Goal: Use online tool/utility

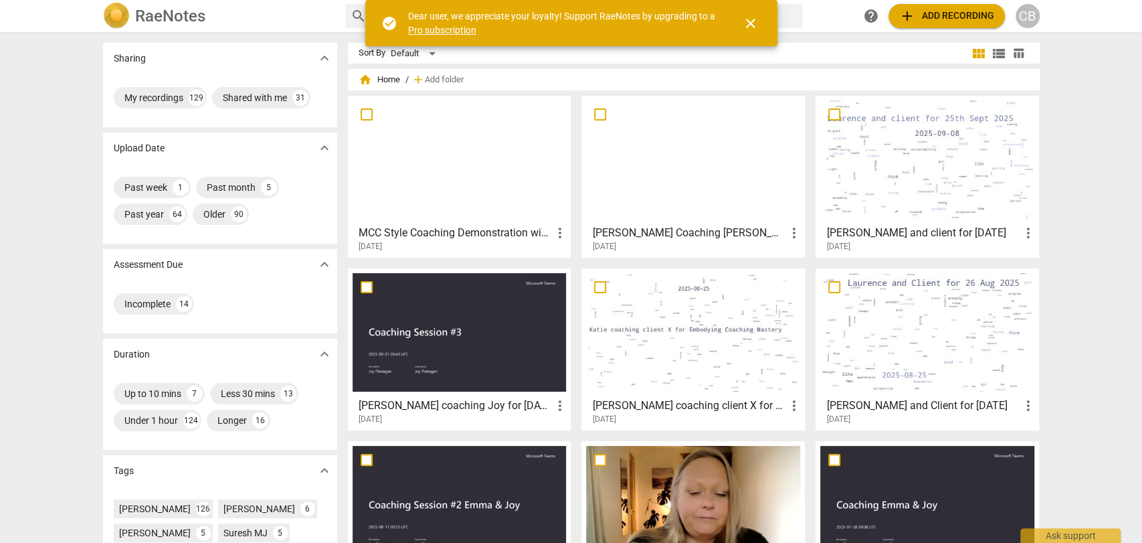
click at [458, 192] on div at bounding box center [460, 159] width 214 height 118
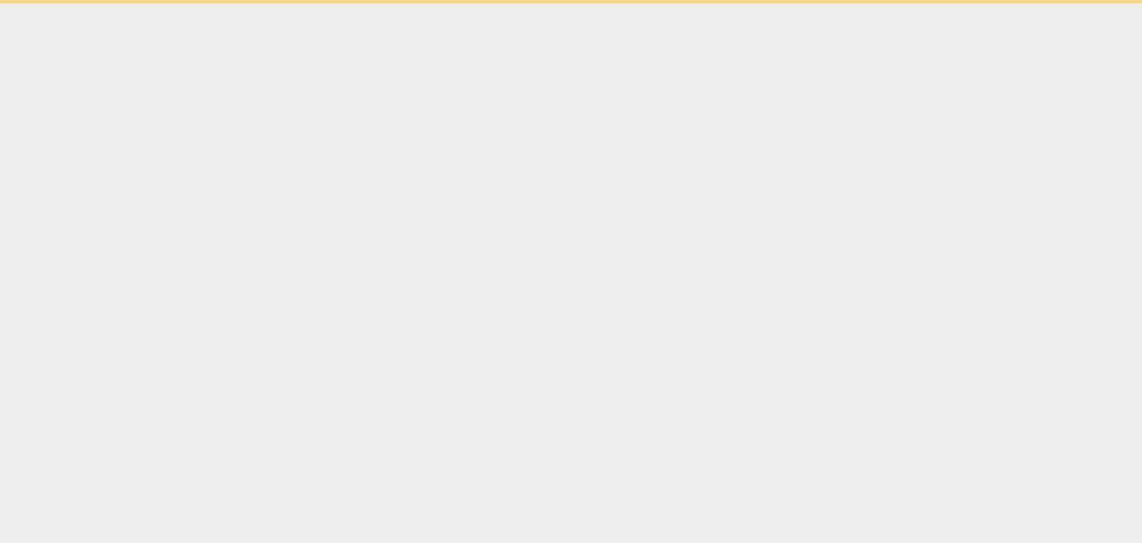
click at [458, 3] on html "check_circle Dear user, we appreciate your loyalty! Support RaeNotes by upgradi…" at bounding box center [571, 1] width 1142 height 3
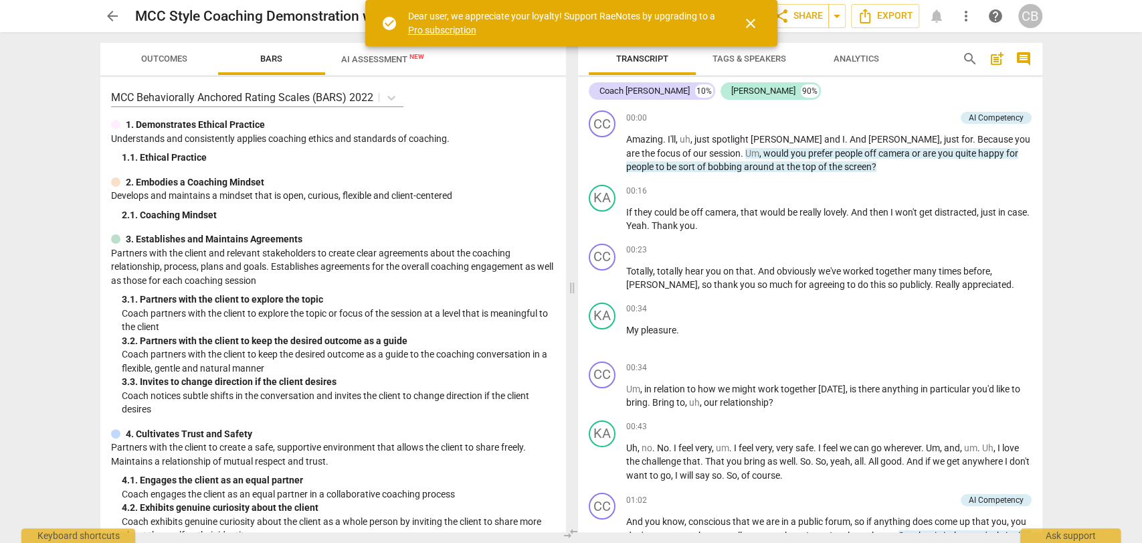
click at [752, 21] on span "close" at bounding box center [751, 23] width 16 height 16
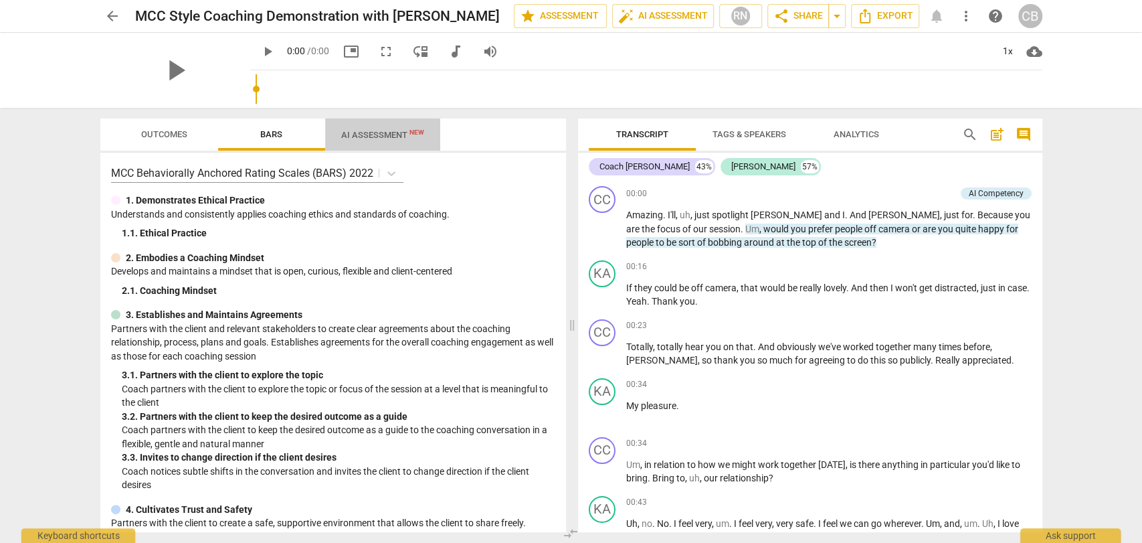
click at [364, 135] on span "AI Assessment New" at bounding box center [382, 135] width 83 height 10
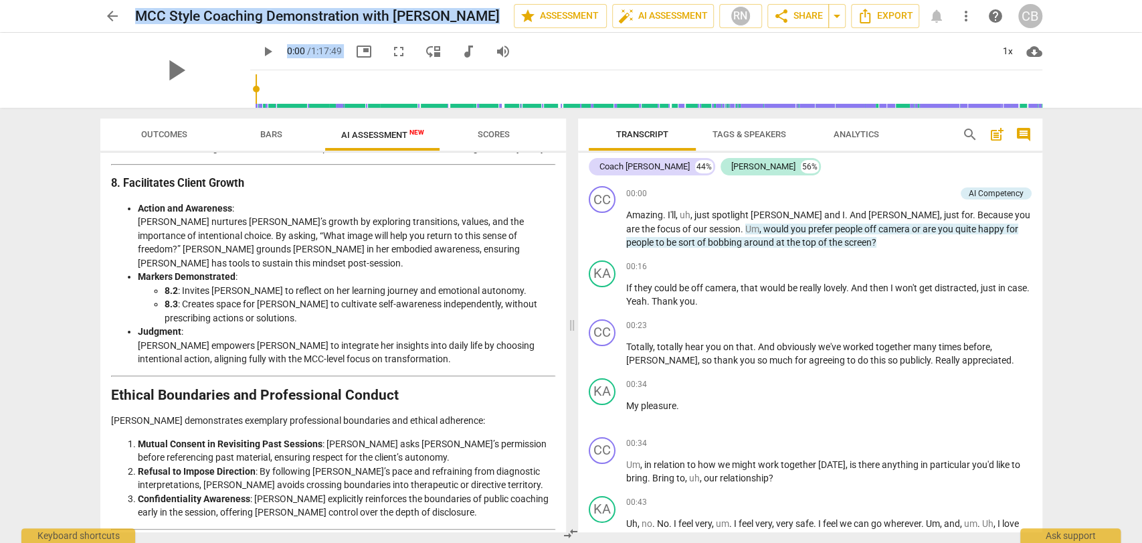
scroll to position [1999, 0]
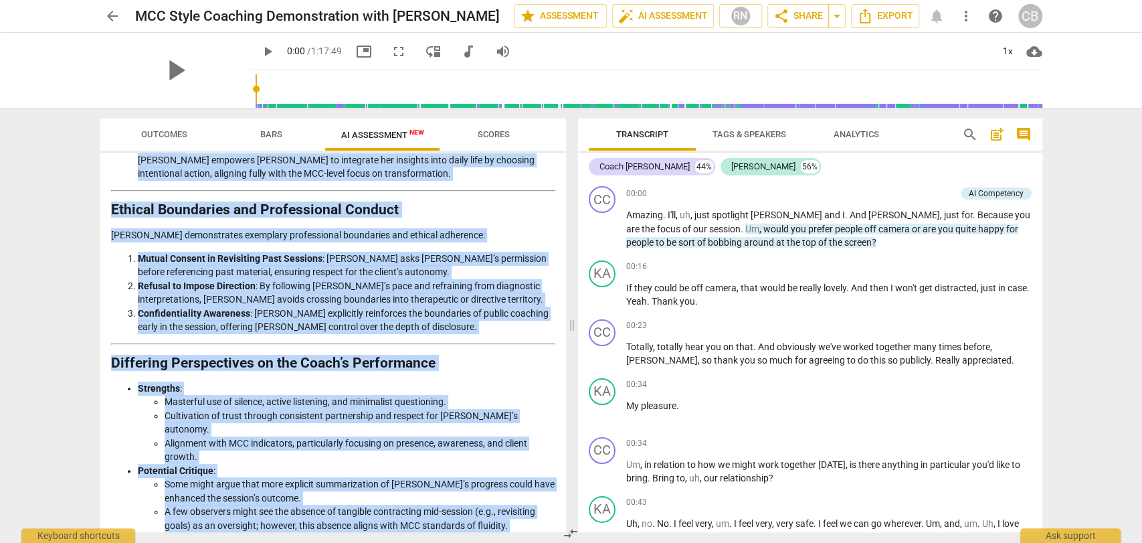
drag, startPoint x: 113, startPoint y: 195, endPoint x: 365, endPoint y: 515, distance: 406.5
copy div "Loremips Dolorsit am con Adipisci Elitsed Doeiusmodtem Inc utlabore etdolor mag…"
